Goal: Find specific page/section: Find specific page/section

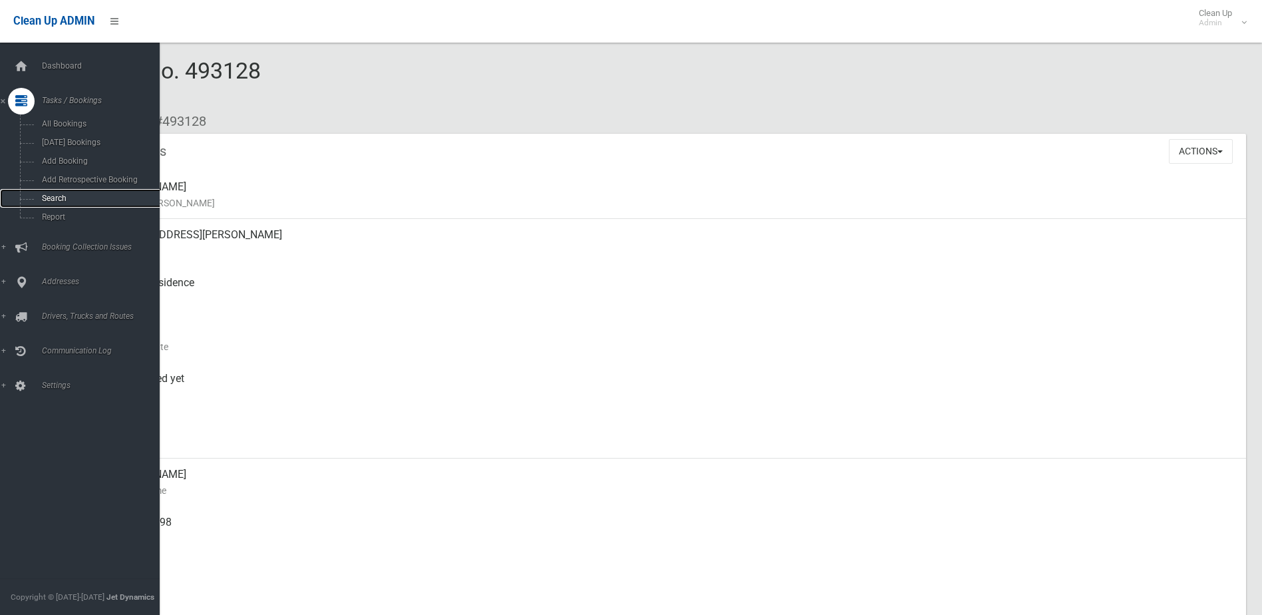
click at [49, 196] on span "Search" at bounding box center [98, 198] width 120 height 9
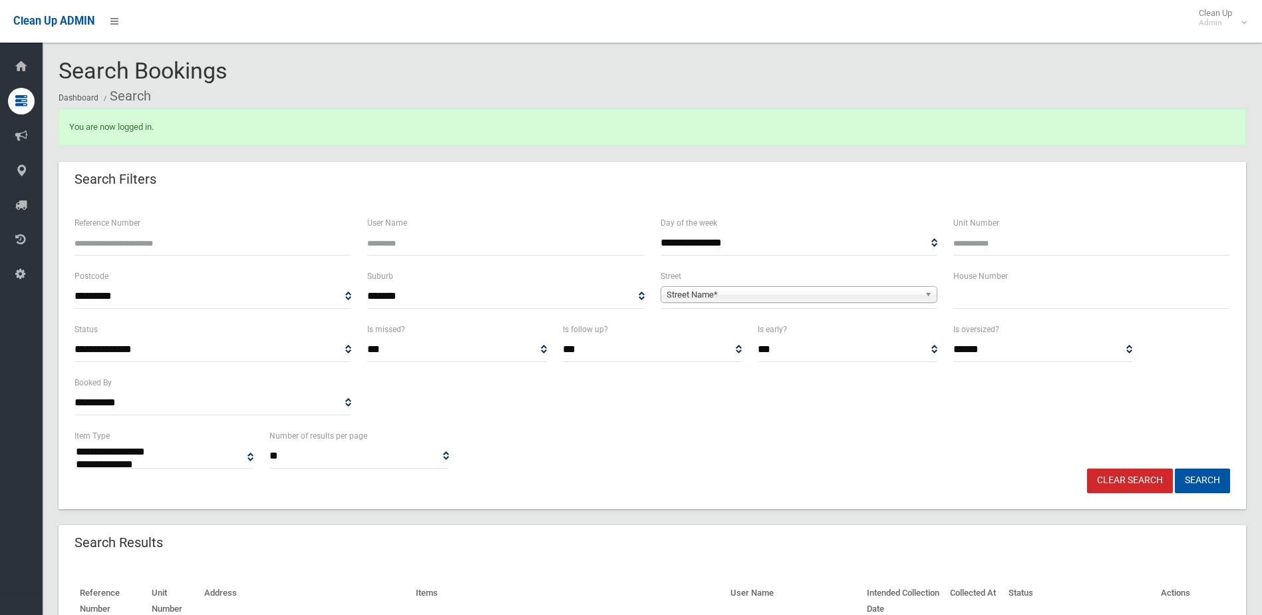
select select
click at [1017, 297] on input "text" at bounding box center [1091, 296] width 277 height 25
click at [979, 293] on input "text" at bounding box center [1091, 296] width 277 height 25
type input "**"
click at [902, 293] on span "Street Name*" at bounding box center [793, 295] width 253 height 16
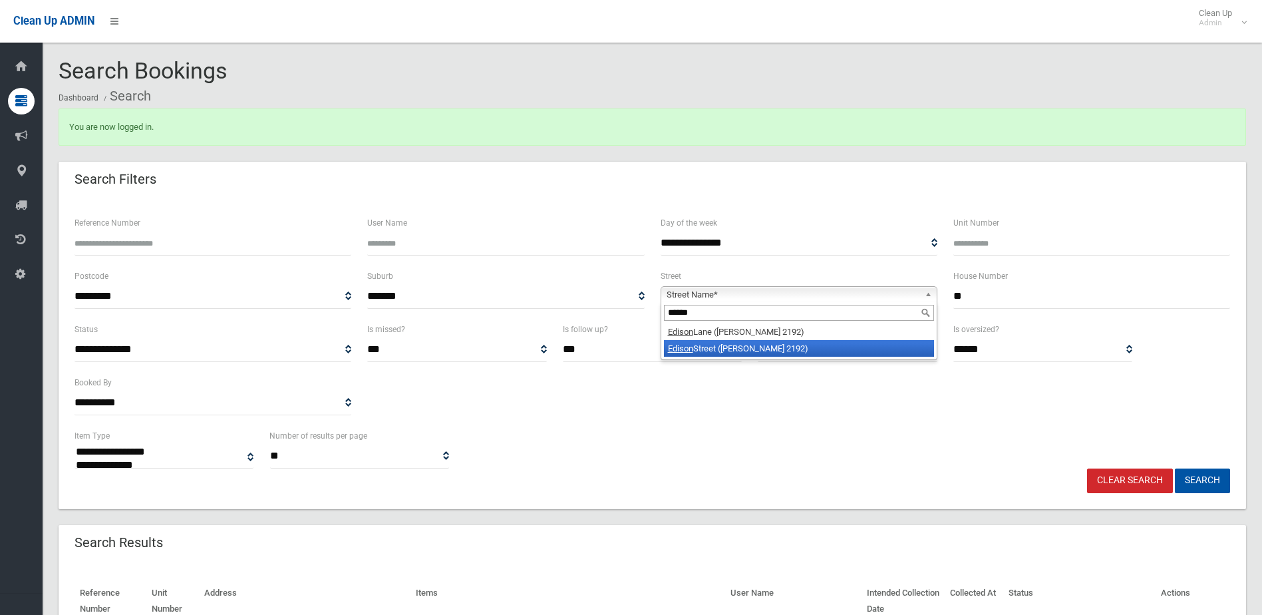
type input "******"
click at [791, 349] on li "[GEOGRAPHIC_DATA] ([PERSON_NAME] 2192)" at bounding box center [799, 348] width 270 height 17
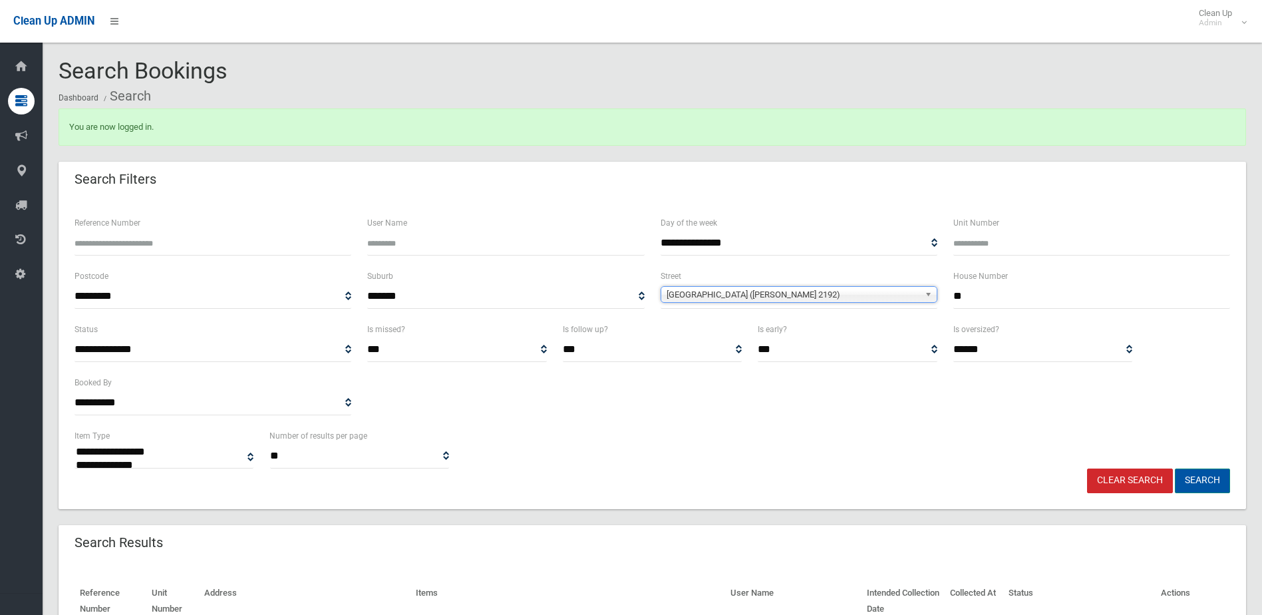
click at [1185, 475] on button "Search" at bounding box center [1202, 480] width 55 height 25
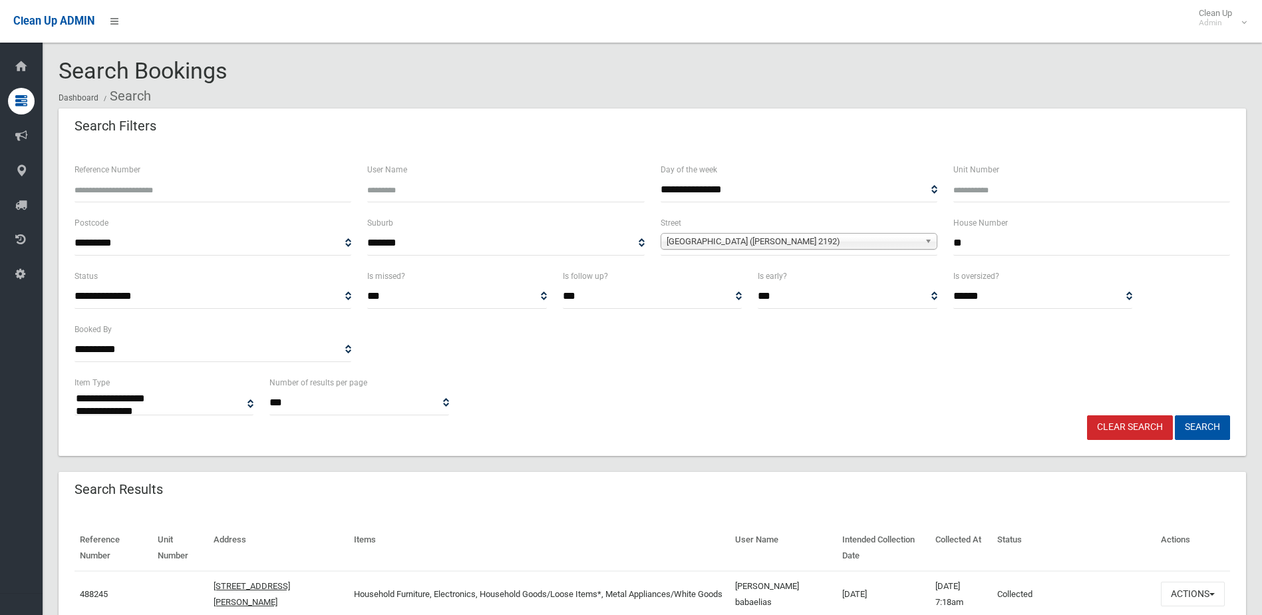
select select
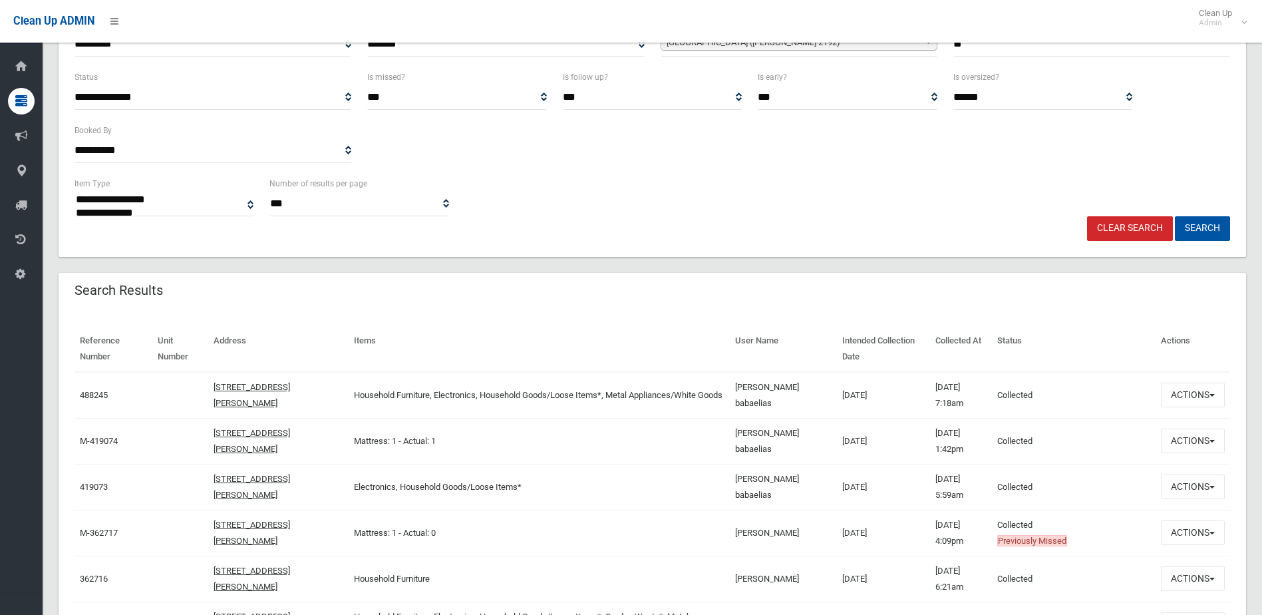
scroll to position [200, 0]
click at [91, 393] on link "488245" at bounding box center [94, 394] width 28 height 10
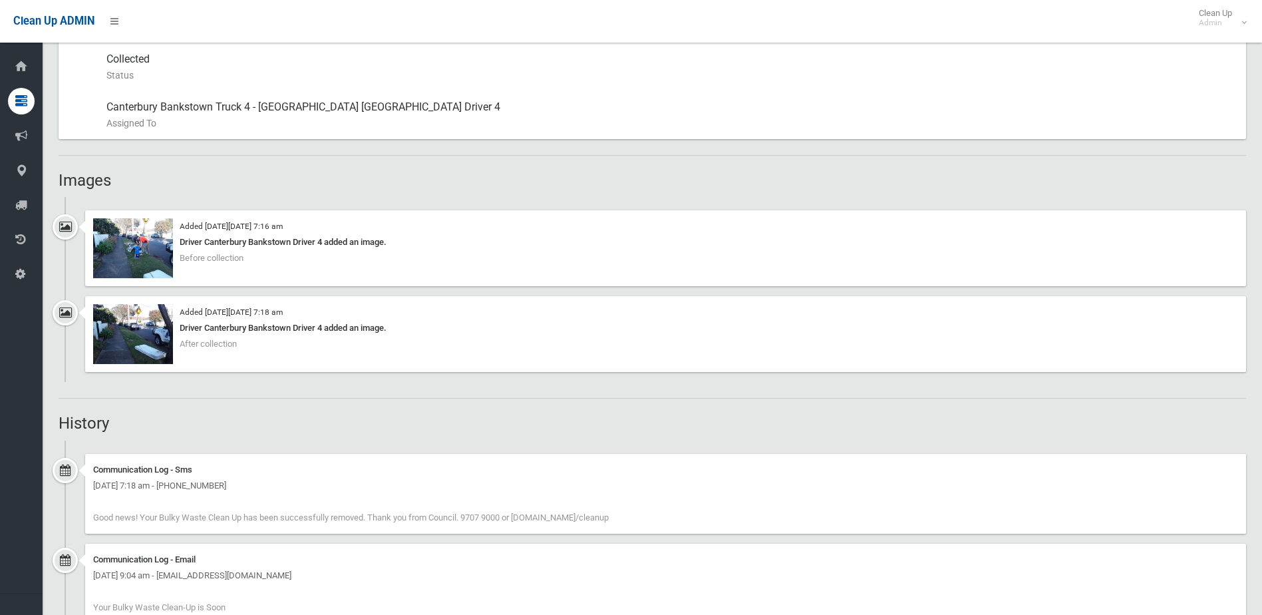
scroll to position [798, 0]
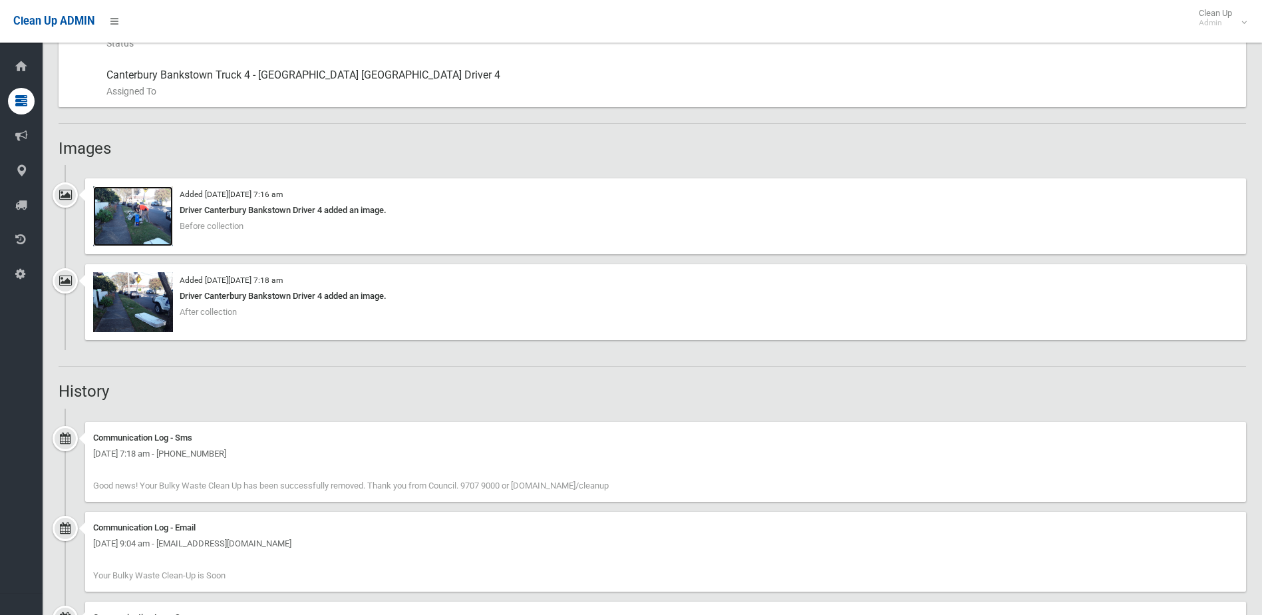
click at [118, 214] on img at bounding box center [133, 216] width 80 height 60
click at [146, 291] on img at bounding box center [133, 302] width 80 height 60
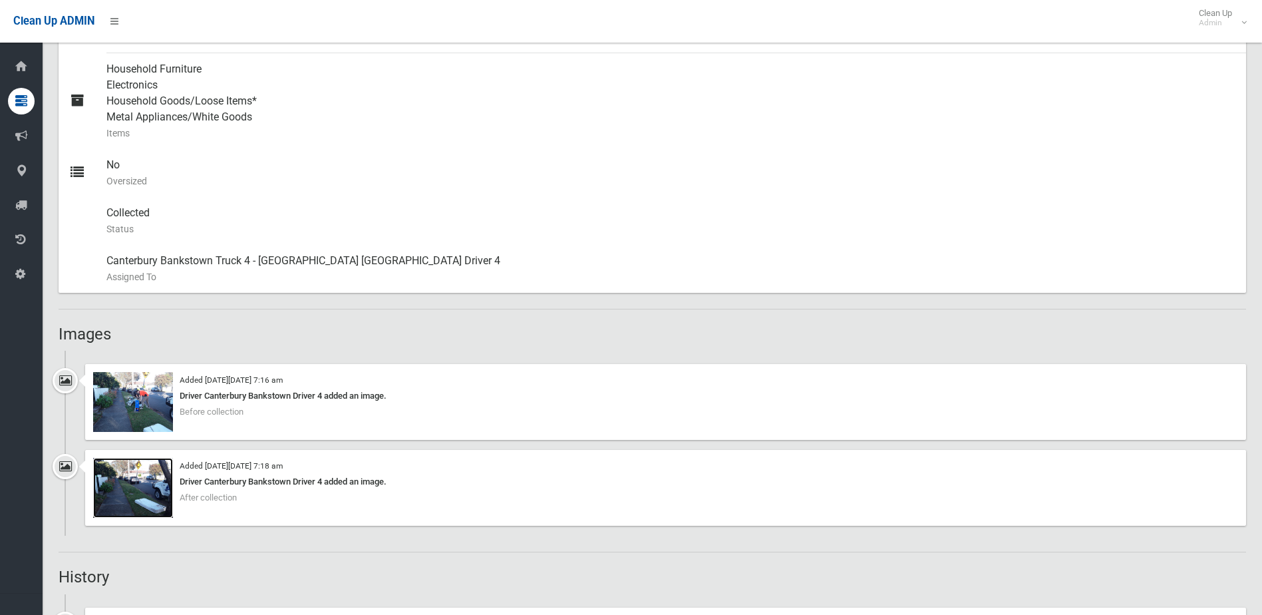
scroll to position [732, 0]
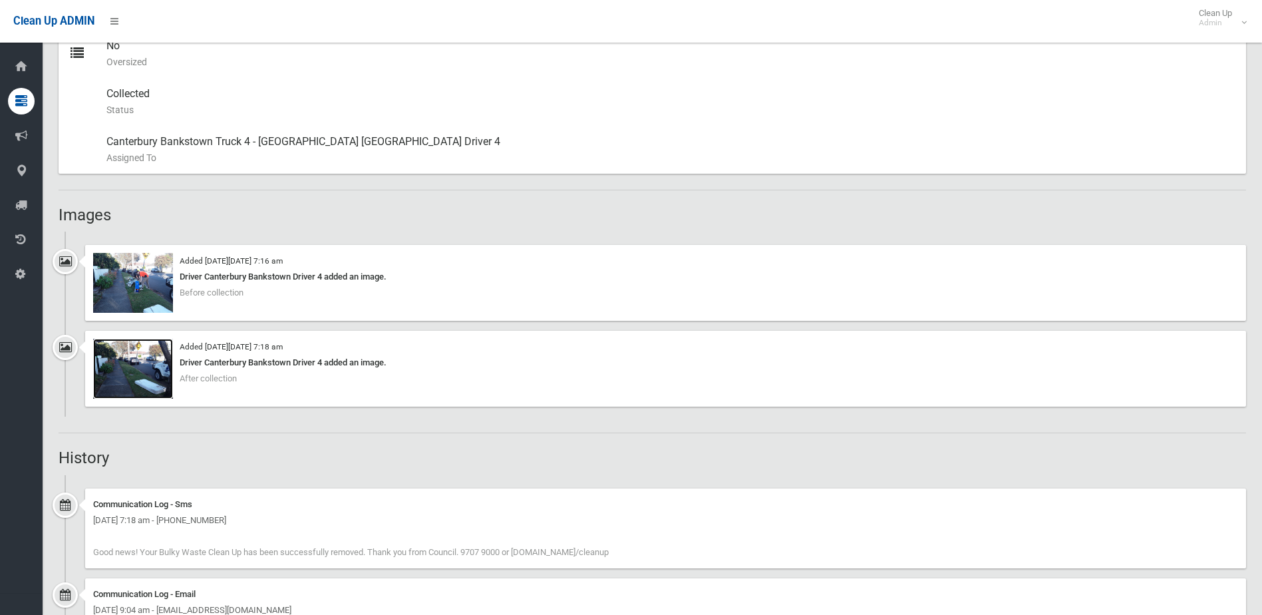
click at [143, 361] on img at bounding box center [133, 369] width 80 height 60
